Goal: Download file/media

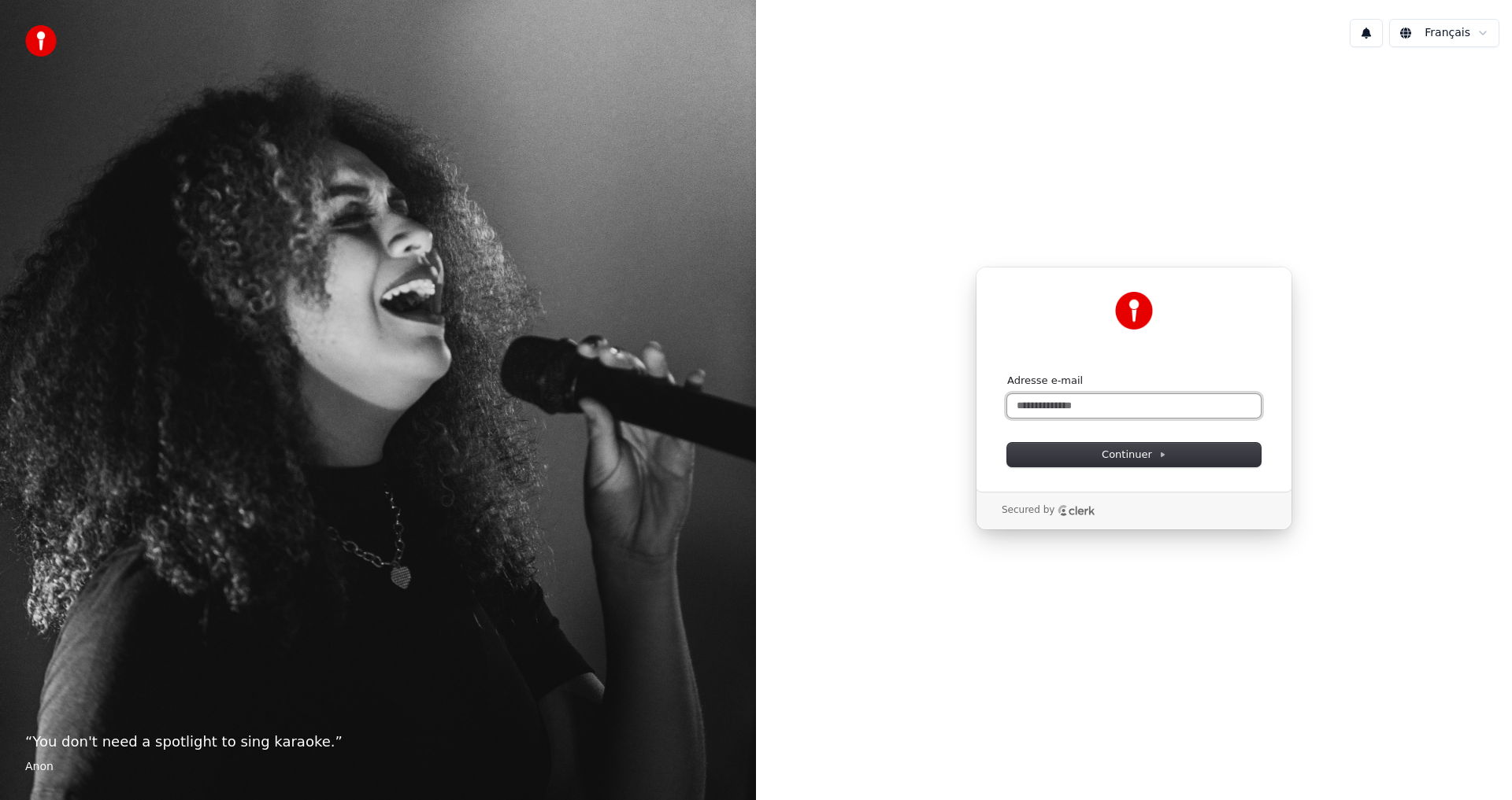
click at [1097, 412] on input "Adresse e-mail" at bounding box center [1134, 406] width 254 height 24
type input "**********"
click at [1130, 448] on span "Continuer" at bounding box center [1133, 455] width 65 height 14
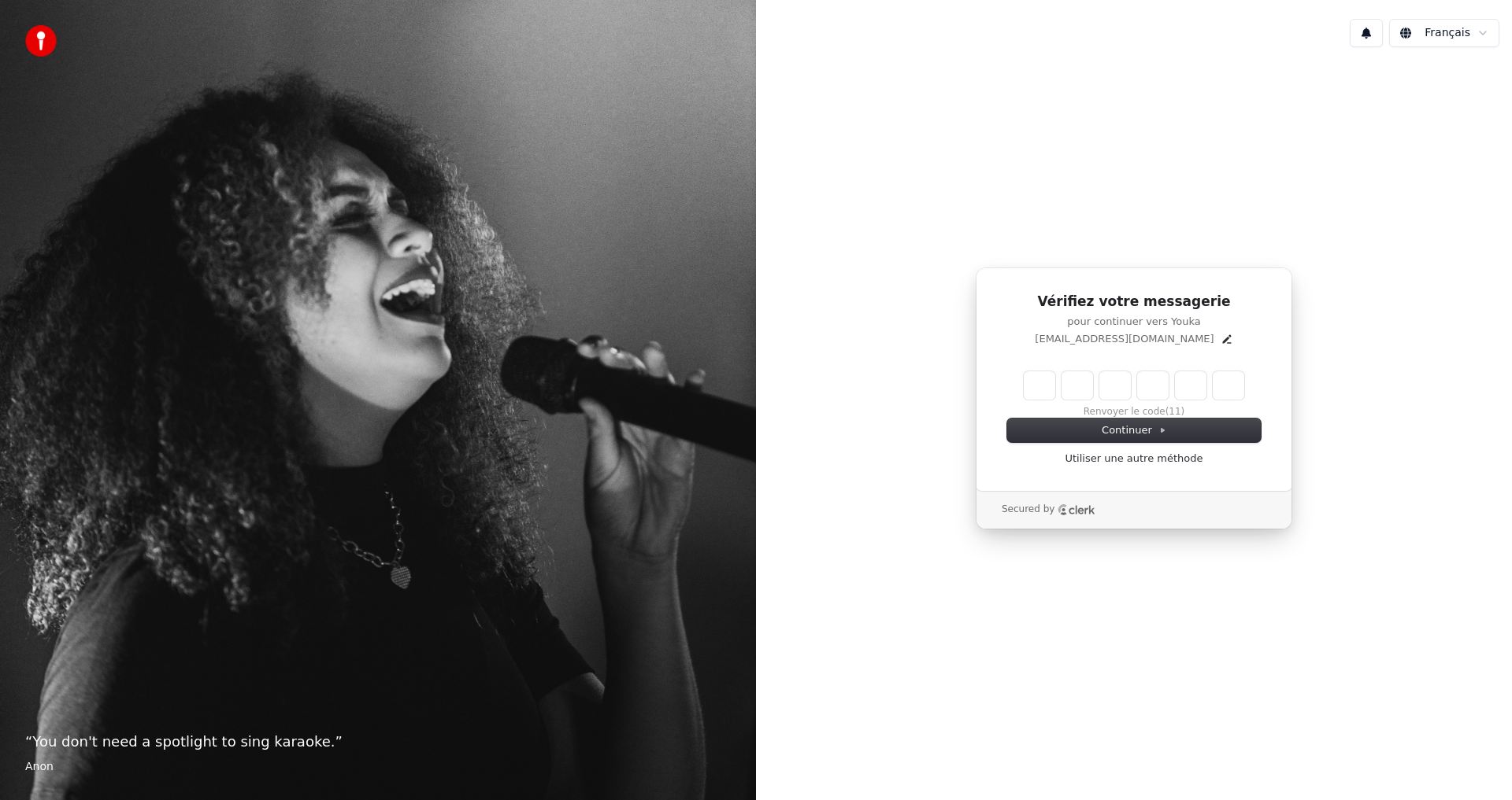
click at [1048, 382] on input "Enter verification code" at bounding box center [1133, 386] width 220 height 28
type input "******"
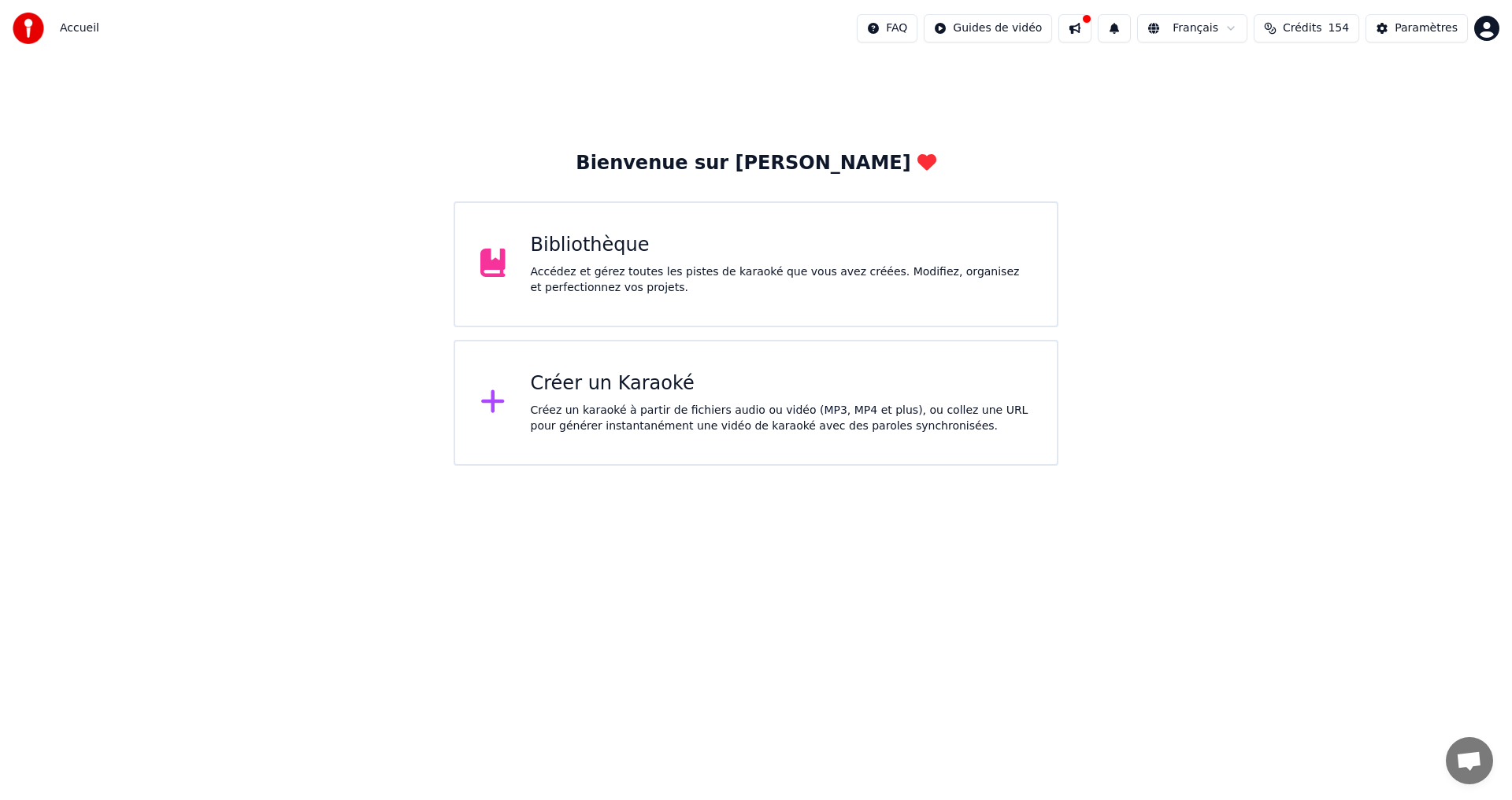
click at [551, 262] on div "Bibliothèque Accédez et gérez toutes les pistes de karaoké que vous avez créées…" at bounding box center [781, 264] width 501 height 63
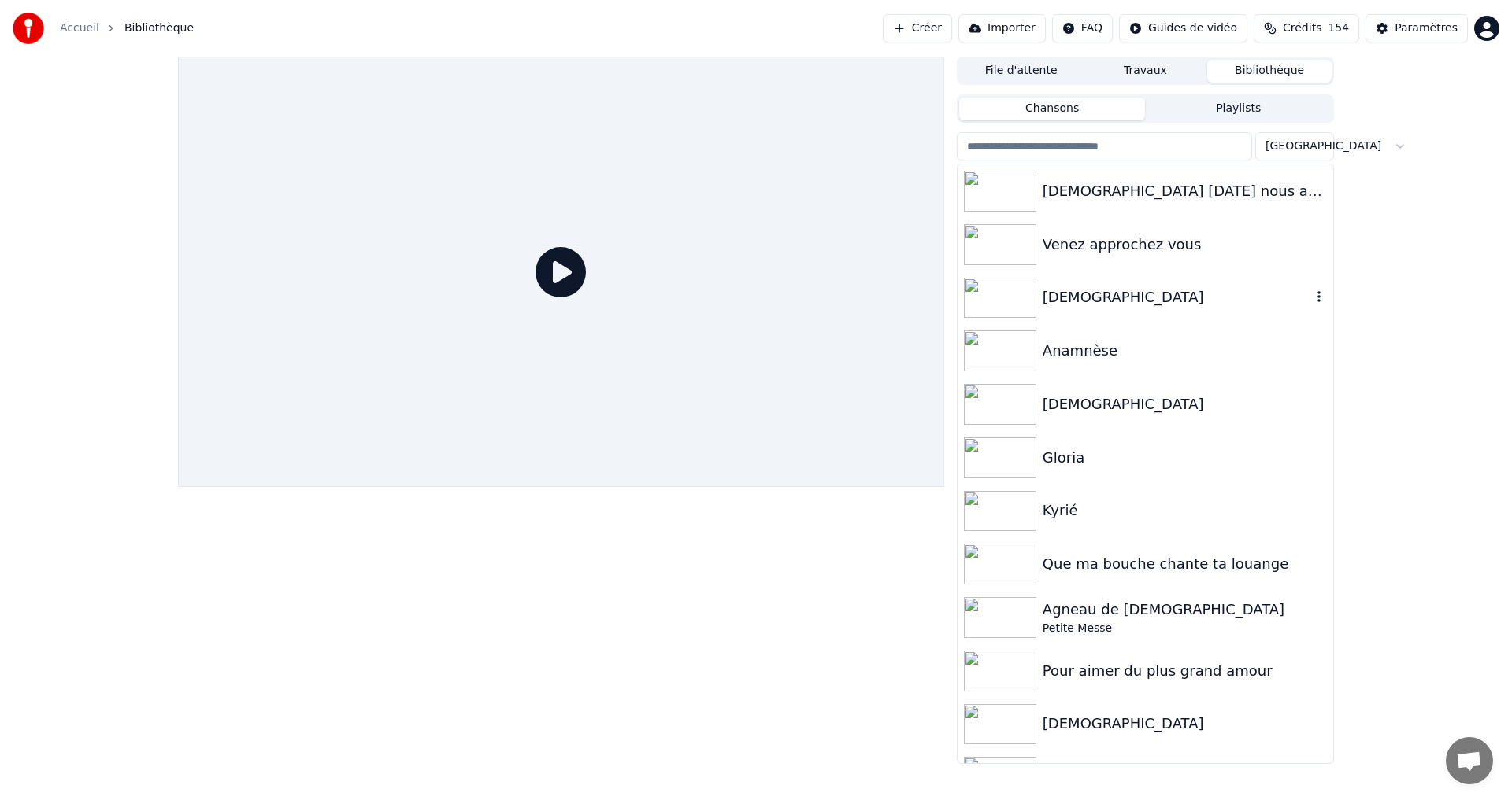
click at [1076, 298] on div "[DEMOGRAPHIC_DATA]" at bounding box center [1177, 297] width 269 height 22
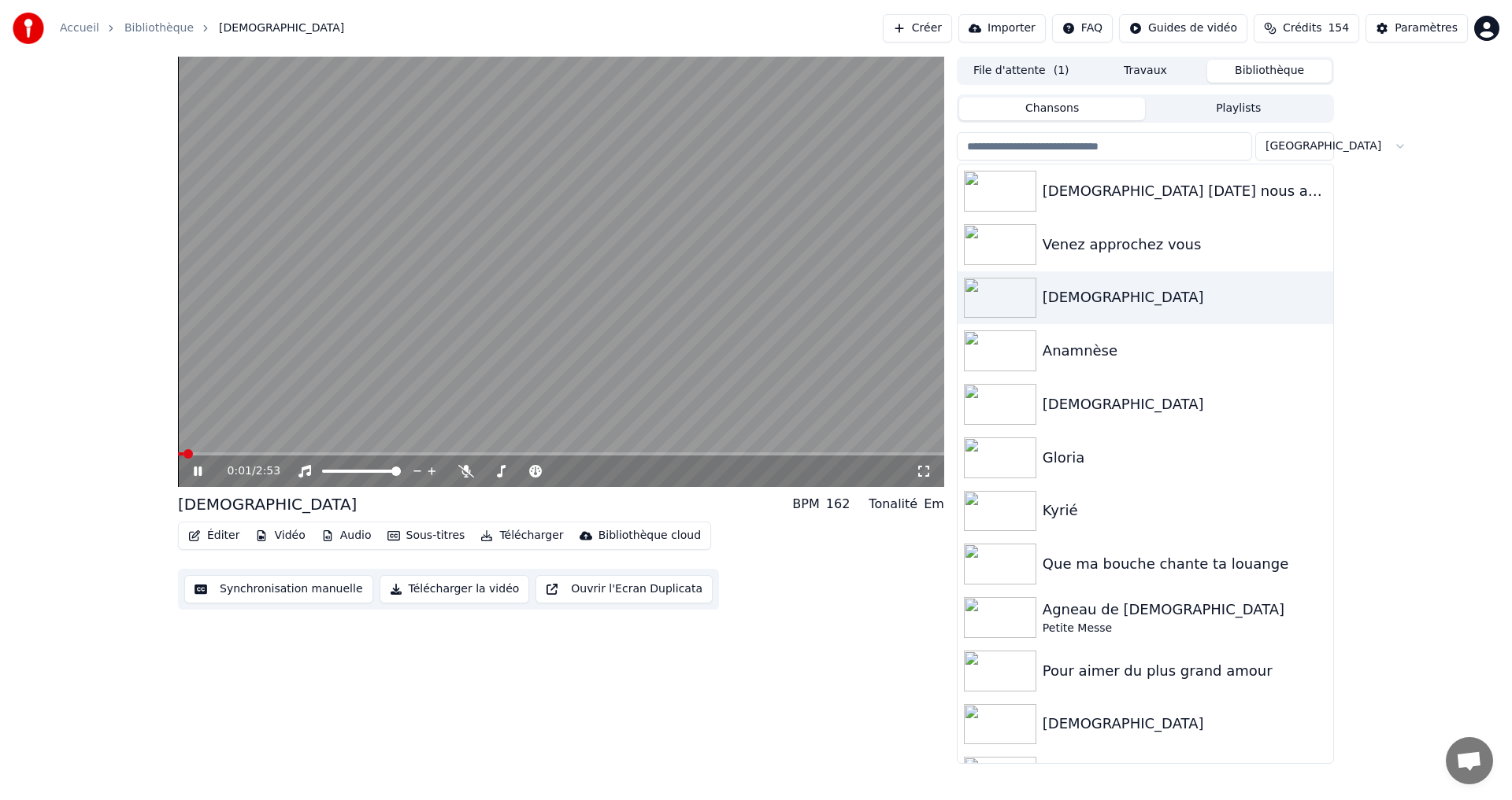
click at [193, 472] on icon at bounding box center [209, 471] width 37 height 12
click at [178, 454] on span at bounding box center [183, 454] width 10 height 10
click at [611, 471] on icon at bounding box center [613, 472] width 15 height 16
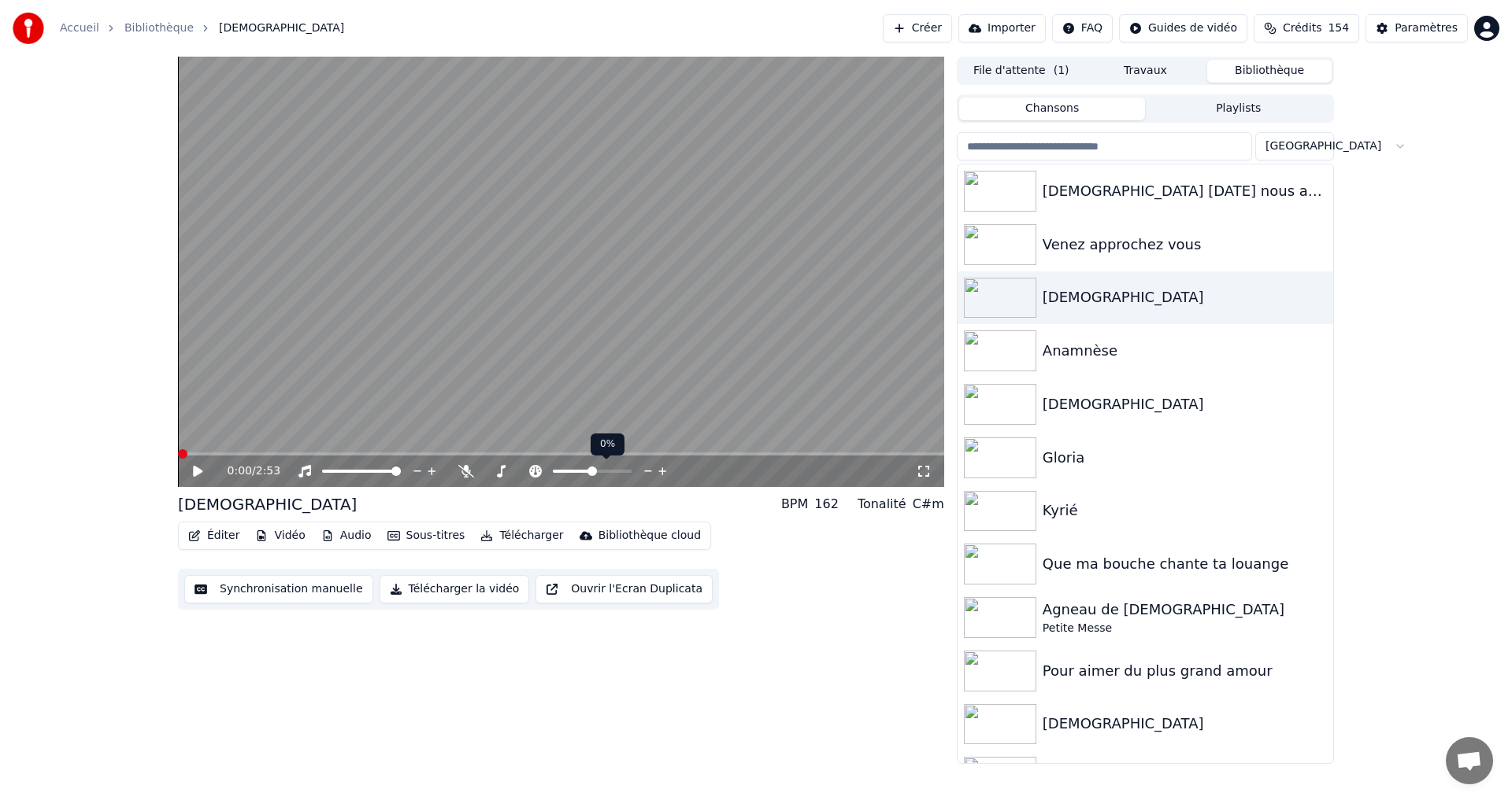
click at [660, 472] on icon at bounding box center [662, 472] width 15 height 16
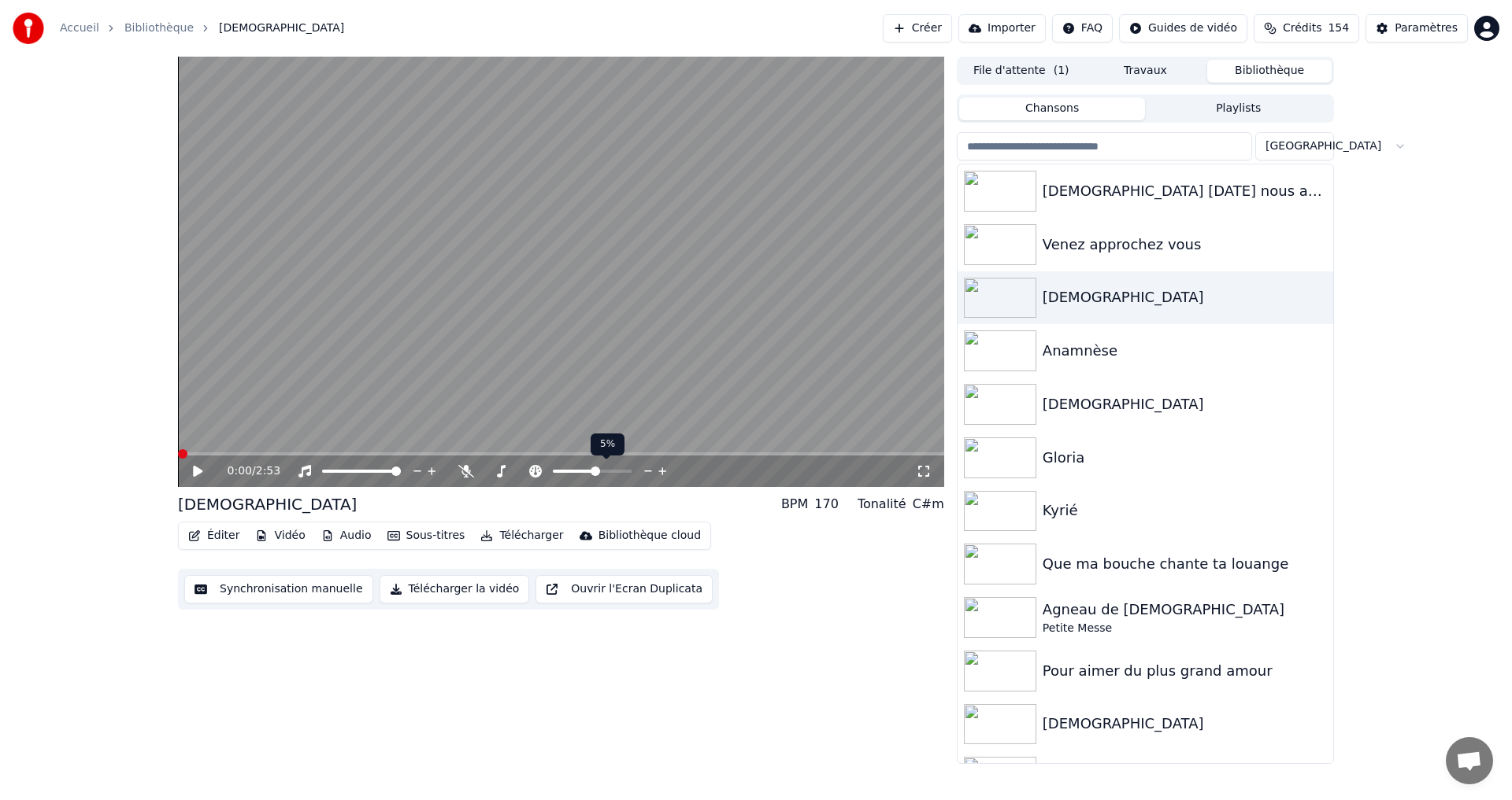
click at [660, 472] on icon at bounding box center [662, 472] width 15 height 16
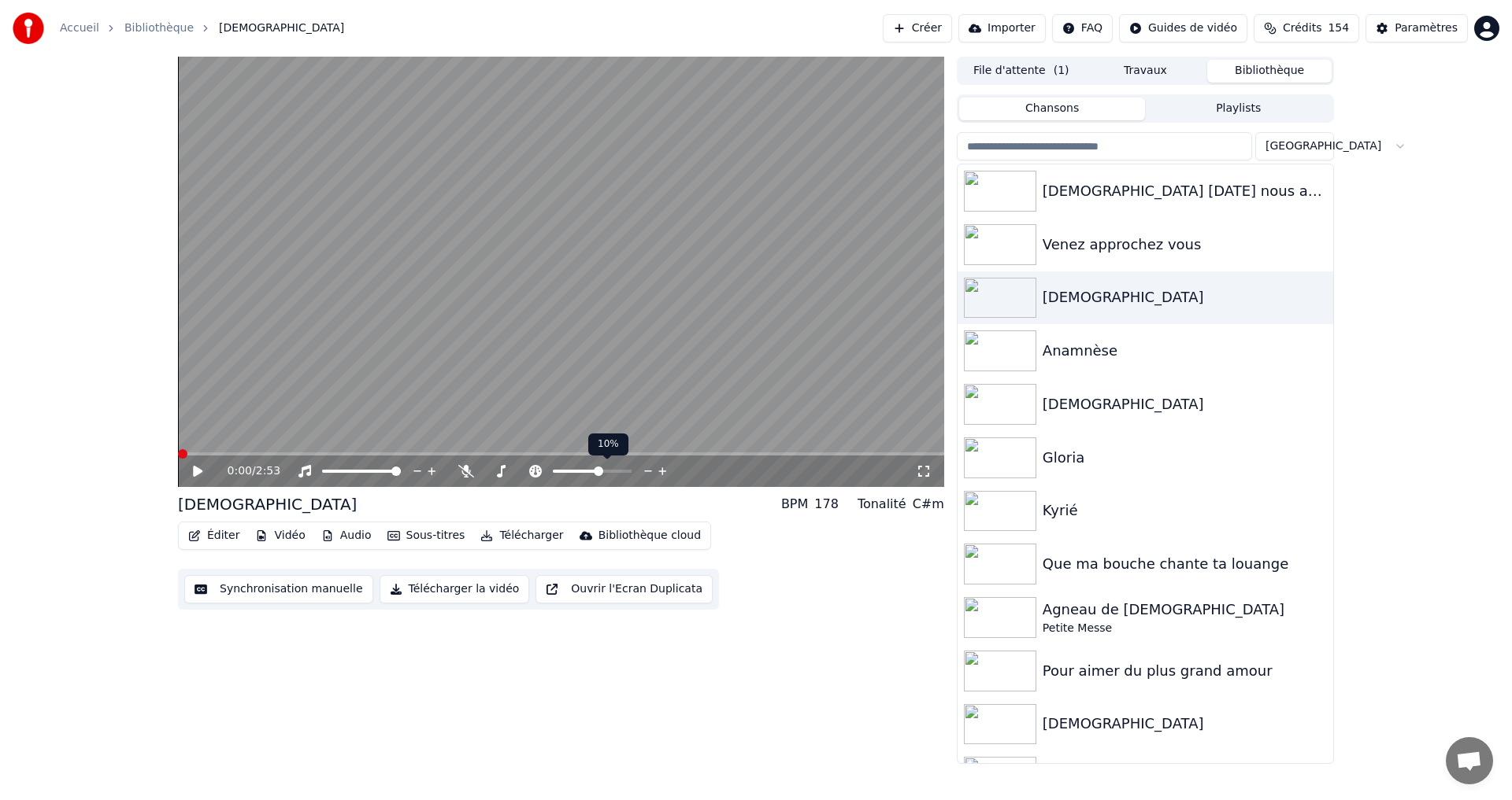
click at [660, 472] on icon at bounding box center [662, 472] width 15 height 16
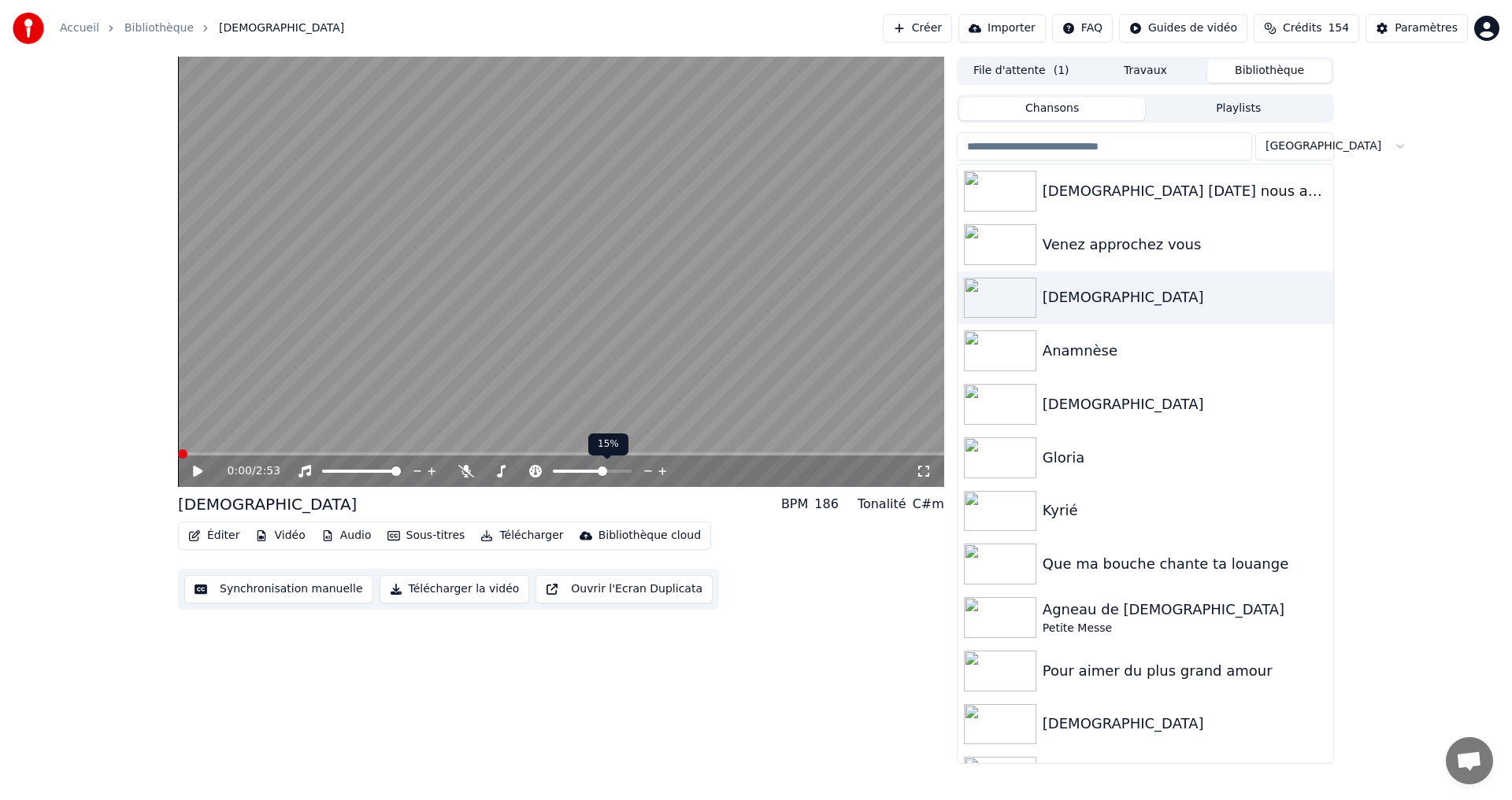
click at [660, 472] on icon at bounding box center [662, 472] width 15 height 16
click at [646, 470] on icon at bounding box center [648, 472] width 15 height 16
click at [462, 469] on icon at bounding box center [466, 471] width 16 height 12
click at [499, 467] on span at bounding box center [500, 471] width 10 height 10
click at [590, 471] on icon at bounding box center [593, 472] width 15 height 16
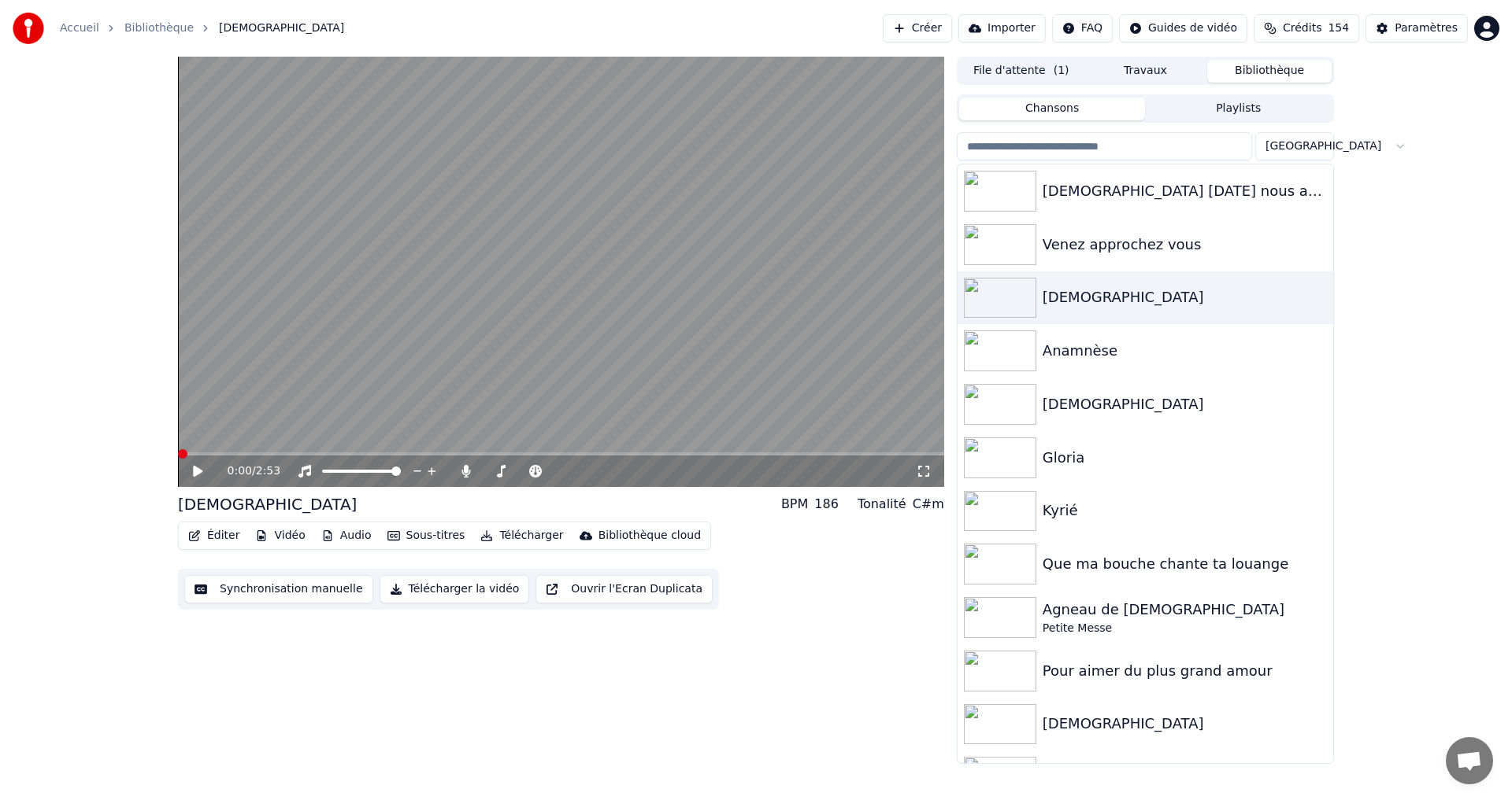
click at [194, 472] on icon at bounding box center [197, 471] width 10 height 11
click at [193, 474] on icon at bounding box center [209, 471] width 37 height 12
click at [178, 456] on span at bounding box center [183, 454] width 10 height 10
click at [663, 469] on icon at bounding box center [662, 471] width 8 height 8
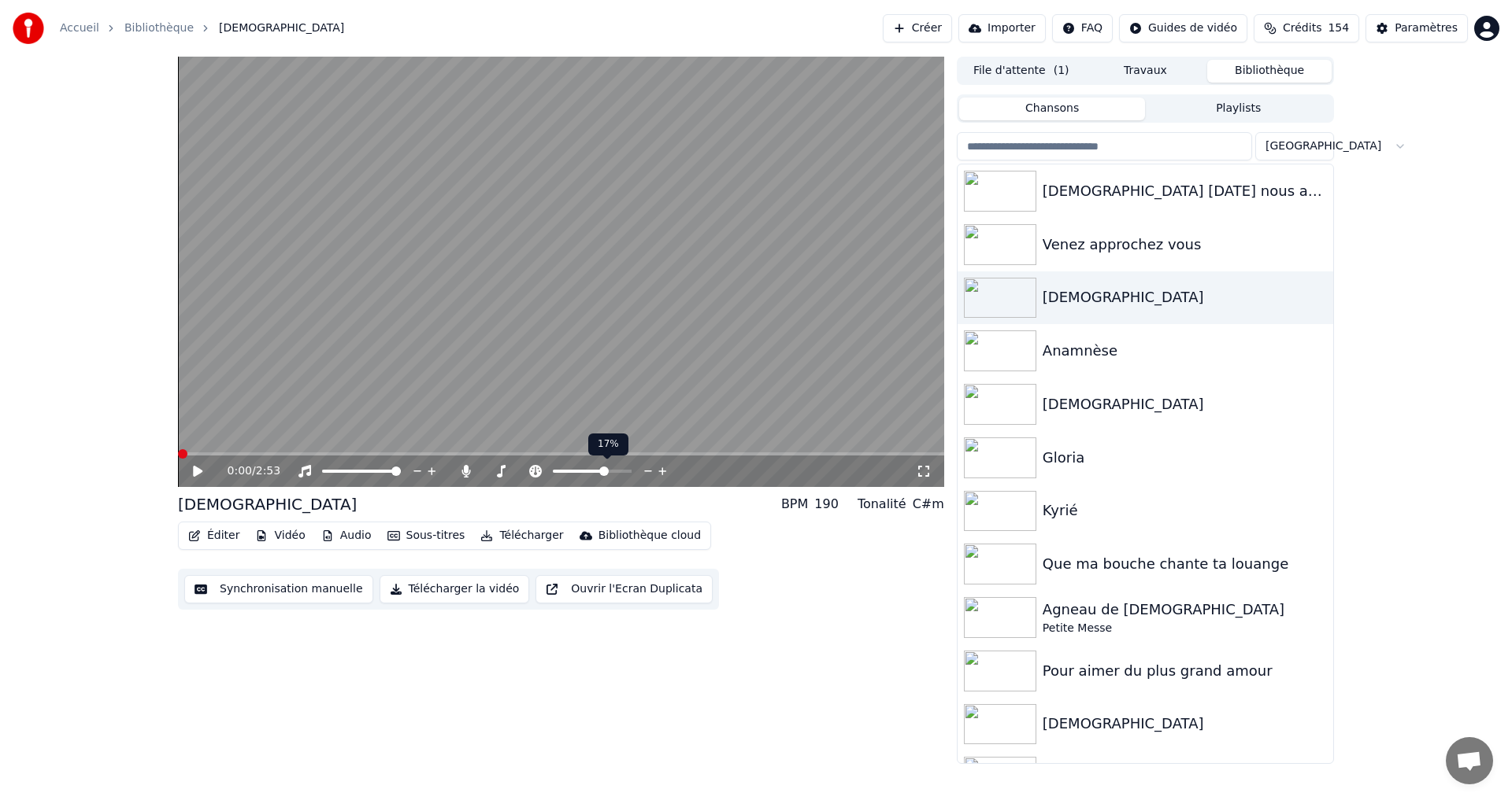
click at [663, 470] on icon at bounding box center [662, 471] width 8 height 8
click at [194, 471] on icon at bounding box center [197, 471] width 10 height 11
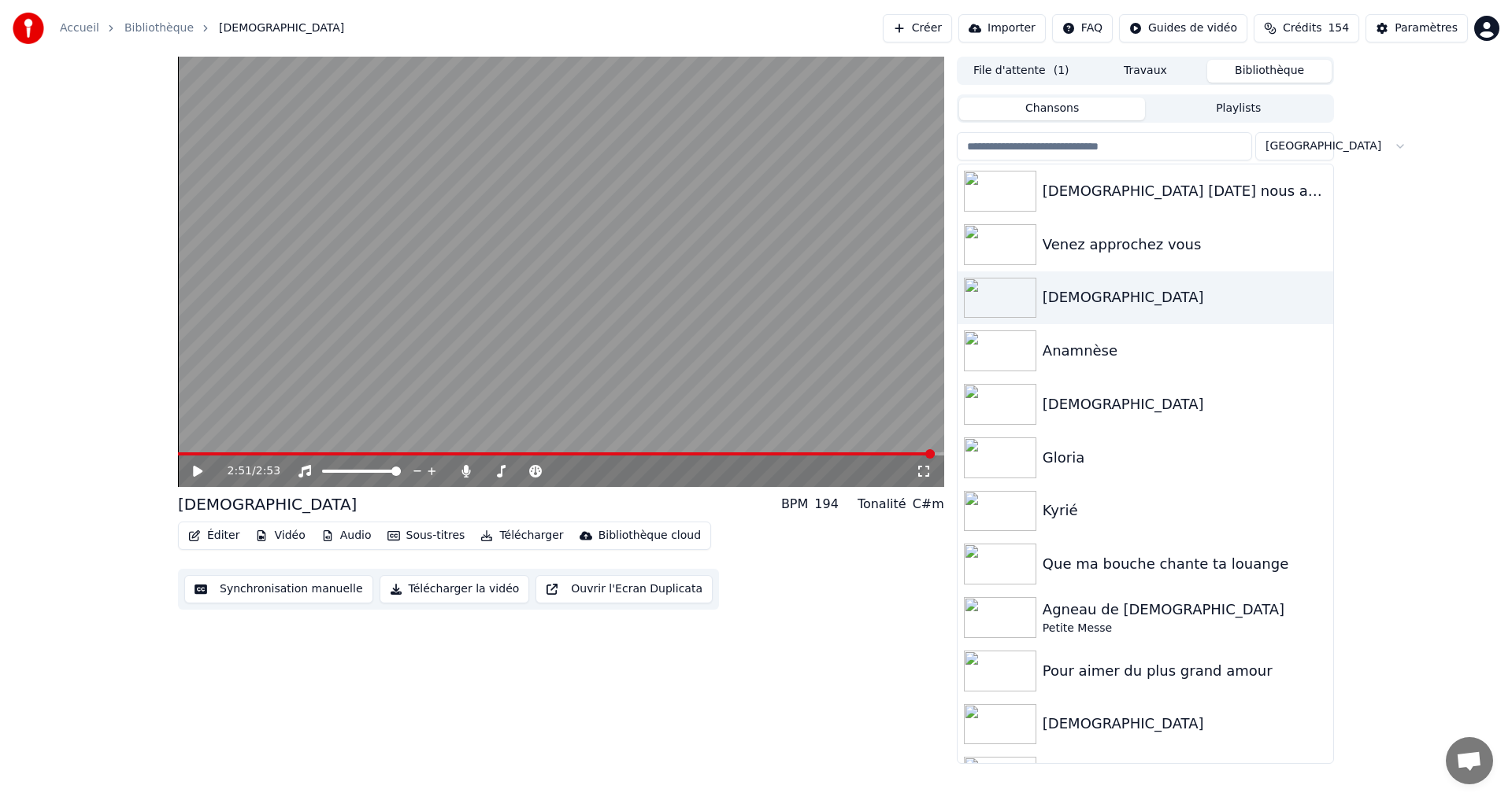
click at [515, 537] on button "Télécharger" at bounding box center [521, 536] width 95 height 22
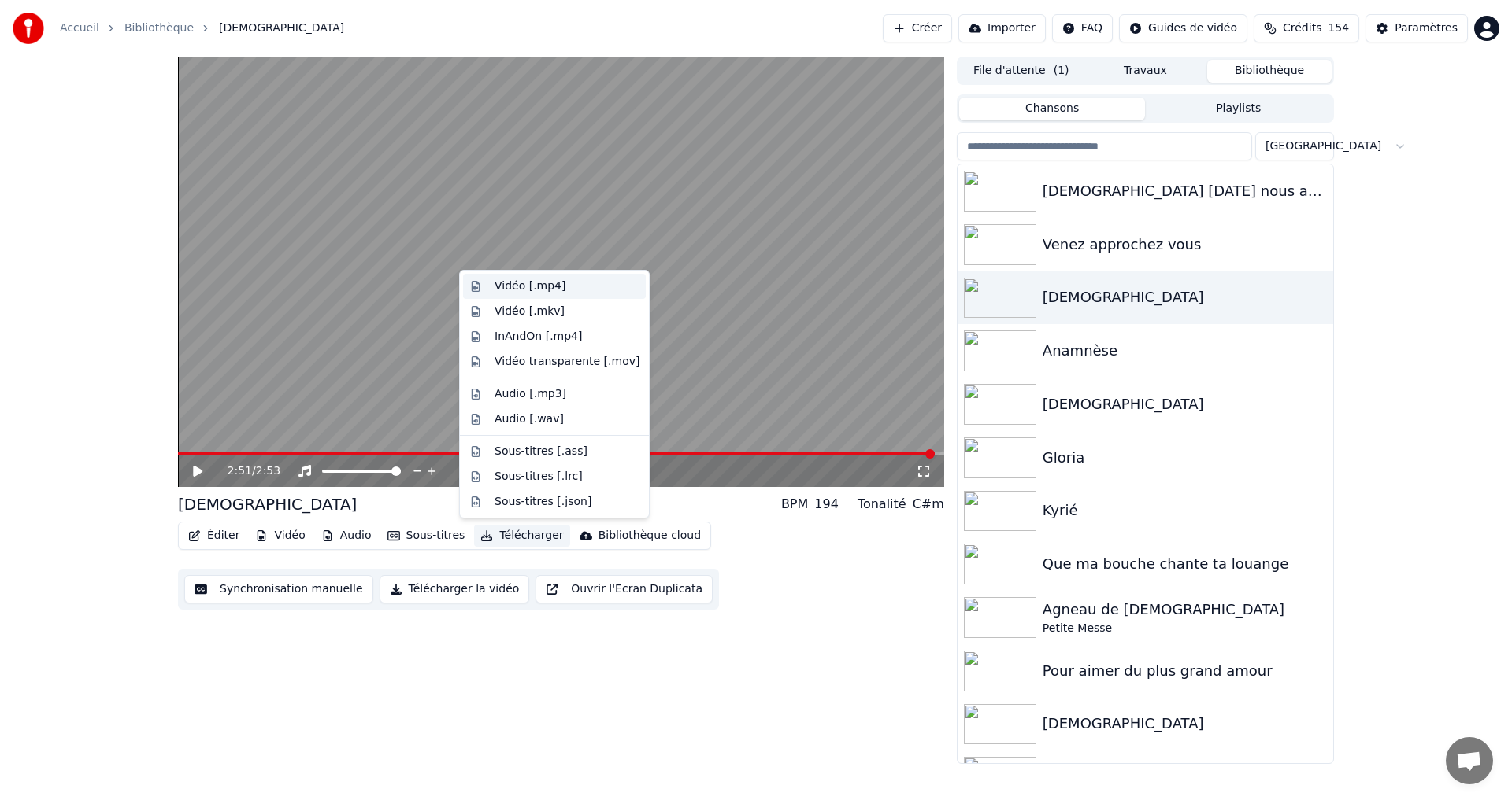
click at [534, 285] on div "Vidéo [.mp4]" at bounding box center [530, 286] width 71 height 16
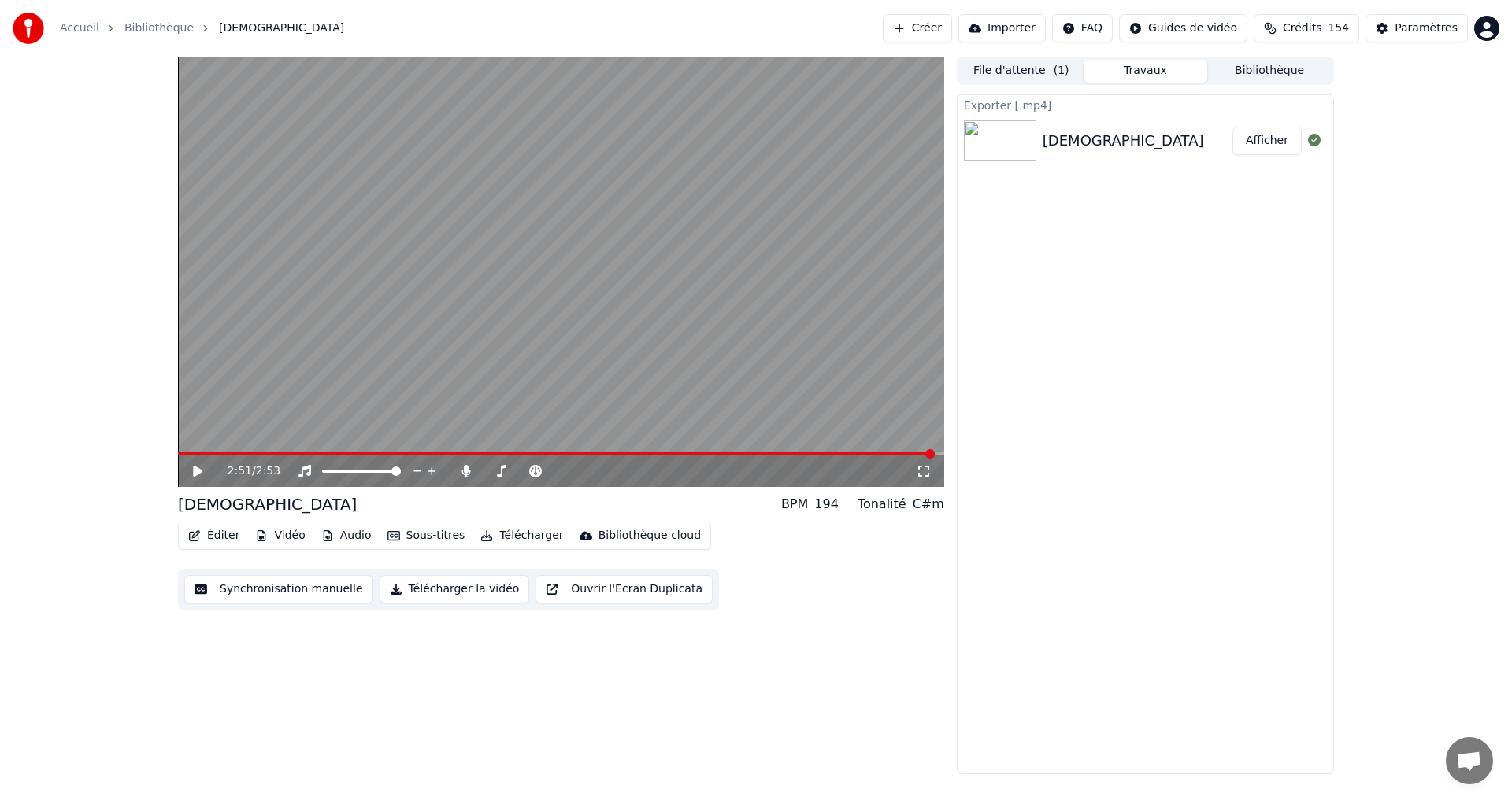
click at [1253, 141] on button "Afficher" at bounding box center [1267, 141] width 69 height 28
click at [1266, 143] on button "Afficher" at bounding box center [1267, 141] width 69 height 28
click at [1250, 145] on button "Afficher" at bounding box center [1267, 141] width 69 height 28
click at [1491, 27] on html "Accueil Bibliothèque Agnus Dei Créer Importer FAQ Guides de vidéo Crédits 154 P…" at bounding box center [756, 400] width 1512 height 800
click at [1414, 158] on span "Se Déconnecter" at bounding box center [1402, 166] width 88 height 16
